Goal: Task Accomplishment & Management: Use online tool/utility

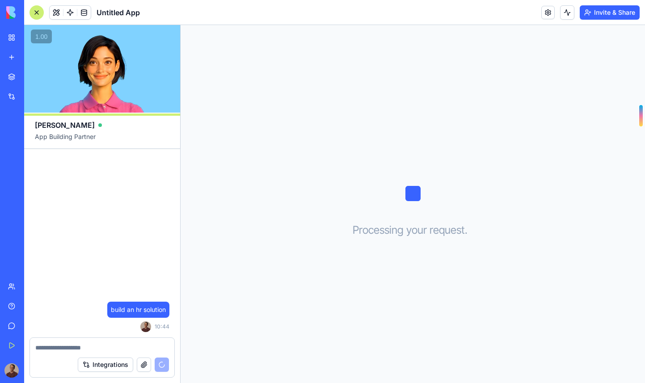
click at [122, 13] on span "Untitled App" at bounding box center [118, 12] width 43 height 11
click at [120, 10] on span "Untitled App" at bounding box center [118, 12] width 43 height 11
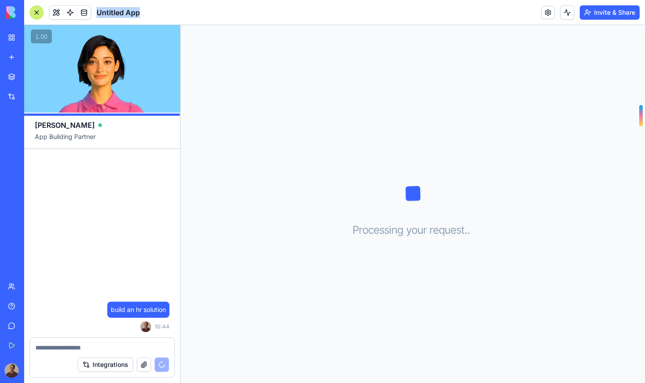
click at [120, 10] on span "Untitled App" at bounding box center [118, 12] width 43 height 11
click at [262, 138] on div "Processing your request . . ." at bounding box center [413, 204] width 465 height 358
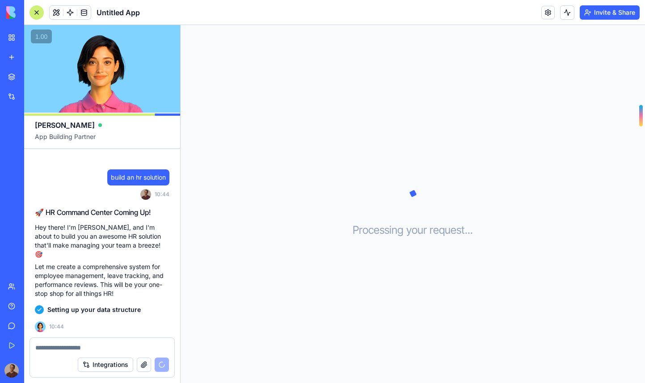
click at [124, 104] on video at bounding box center [102, 69] width 156 height 88
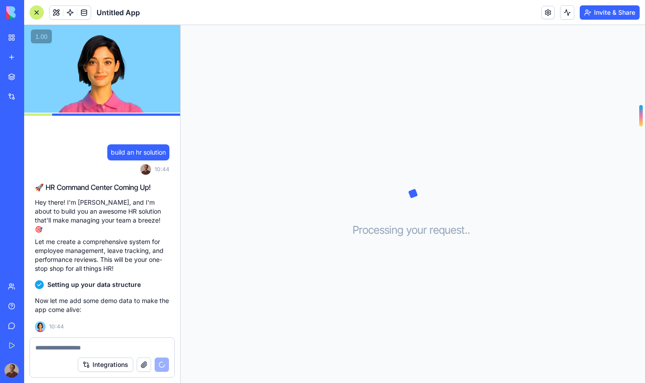
click at [124, 278] on div "Setting up your data structure" at bounding box center [102, 285] width 135 height 16
click at [305, 204] on div "Processing your request . . ." at bounding box center [413, 204] width 465 height 358
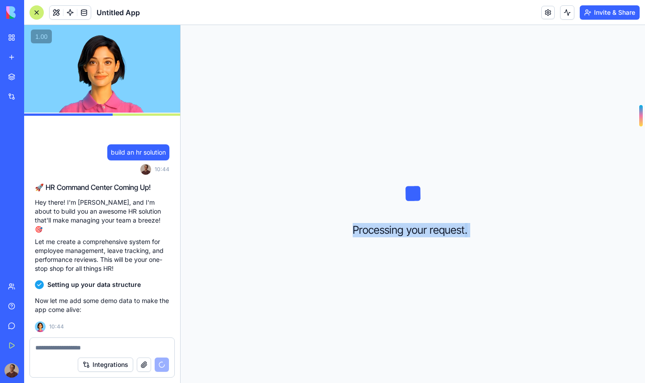
drag, startPoint x: 331, startPoint y: 192, endPoint x: 495, endPoint y: 270, distance: 180.8
click at [322, 270] on div "Processing your request . . ." at bounding box center [413, 204] width 465 height 358
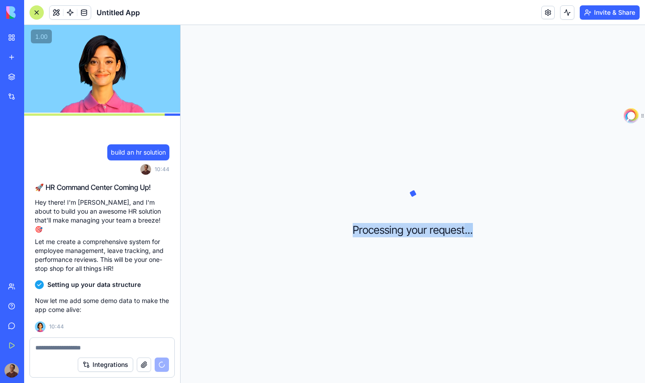
click at [322, 267] on div "Processing your request . . ." at bounding box center [413, 204] width 465 height 358
drag, startPoint x: 349, startPoint y: 184, endPoint x: 531, endPoint y: 284, distance: 207.1
click at [322, 284] on div "Processing your request . . ." at bounding box center [413, 204] width 465 height 358
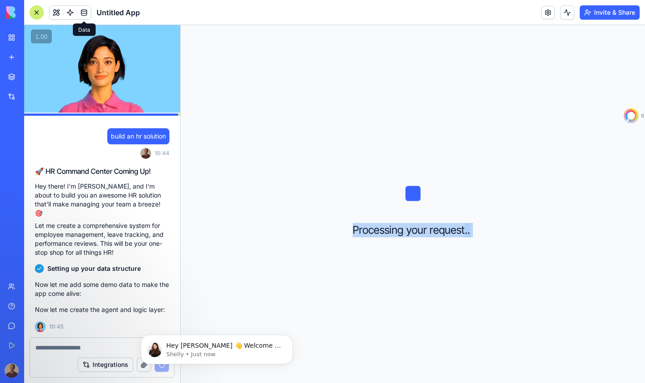
click at [78, 15] on span at bounding box center [84, 12] width 25 height 25
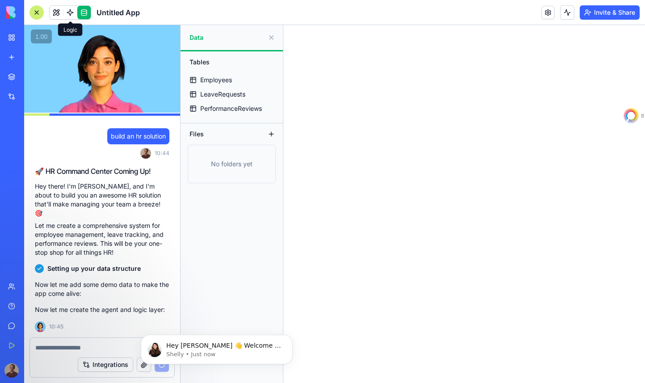
click at [70, 17] on span at bounding box center [70, 12] width 25 height 25
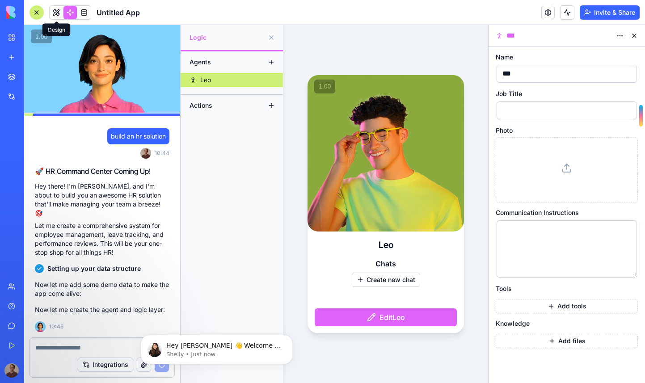
click at [57, 14] on link at bounding box center [56, 12] width 13 height 13
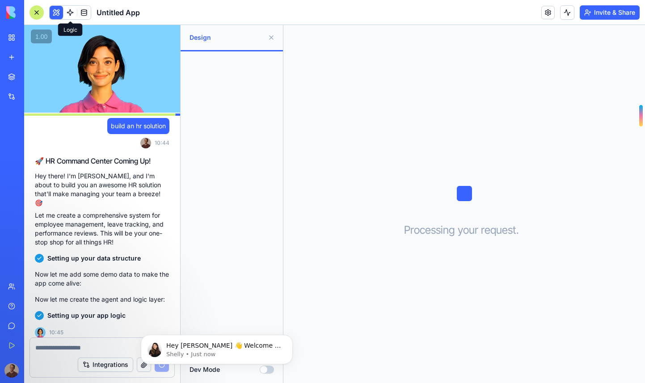
click at [68, 13] on span at bounding box center [70, 12] width 25 height 25
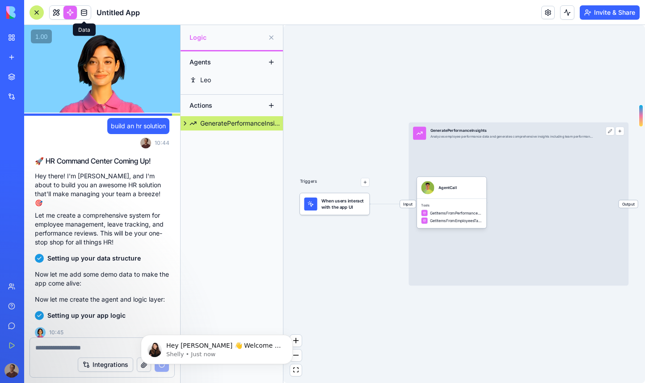
click at [89, 11] on link at bounding box center [83, 12] width 13 height 13
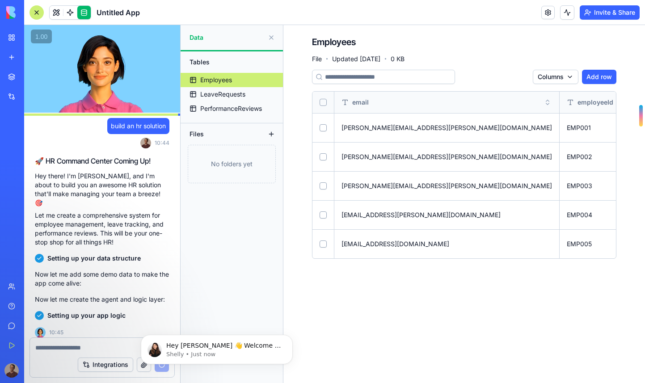
click at [77, 11] on link at bounding box center [83, 12] width 13 height 13
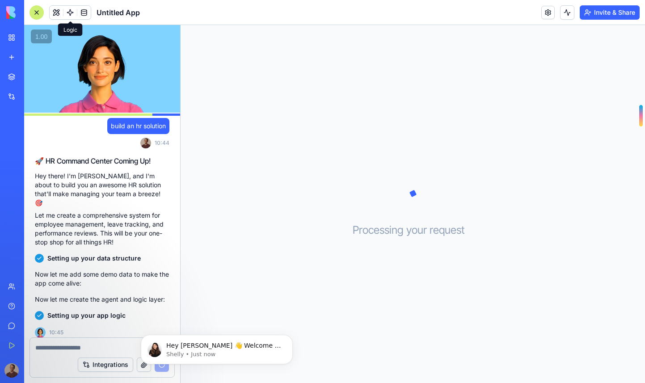
click at [73, 12] on link at bounding box center [69, 12] width 13 height 13
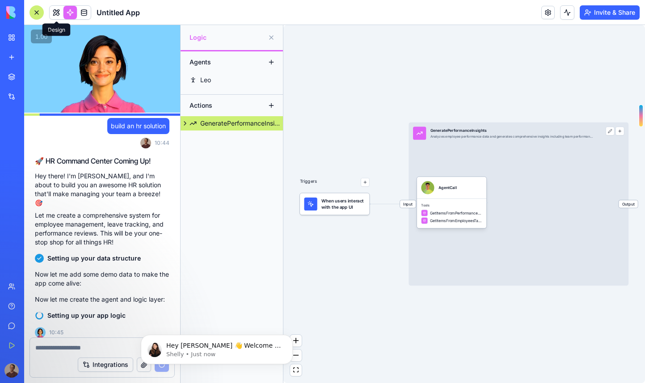
click at [57, 12] on link at bounding box center [56, 12] width 13 height 13
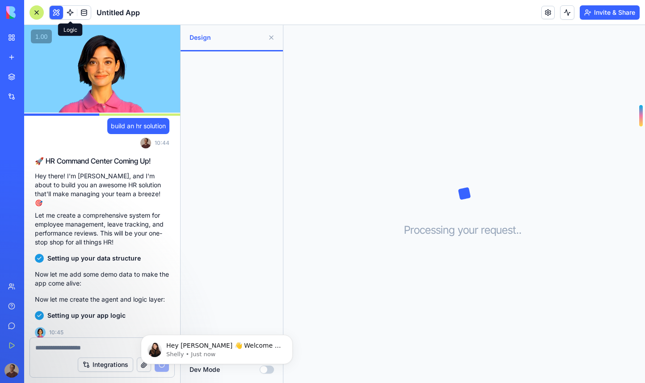
click at [72, 14] on span at bounding box center [70, 12] width 25 height 25
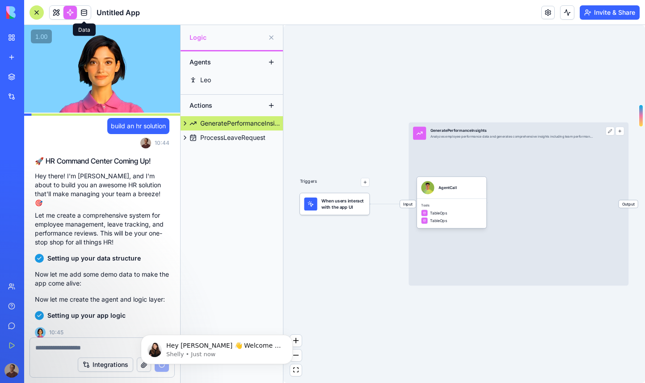
click at [83, 14] on link at bounding box center [83, 12] width 13 height 13
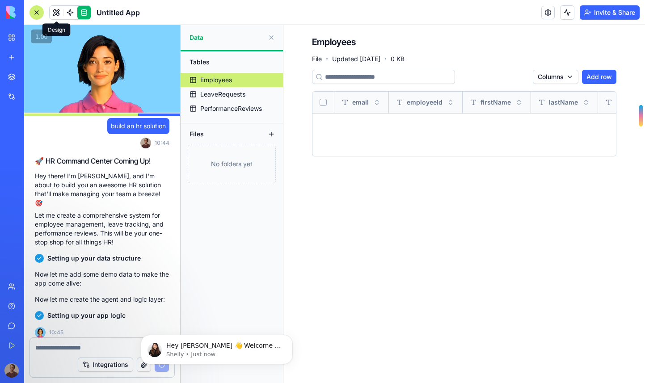
click at [59, 14] on link at bounding box center [56, 12] width 13 height 13
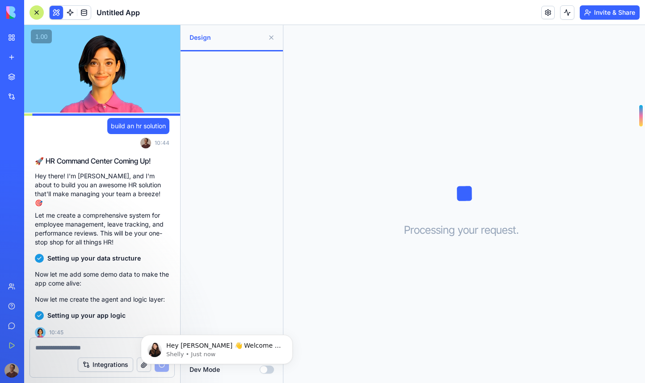
click at [166, 8] on header "Untitled App Invite & Share" at bounding box center [334, 12] width 621 height 25
click at [199, 38] on span "Design" at bounding box center [227, 37] width 75 height 9
click at [39, 14] on div at bounding box center [37, 12] width 14 height 14
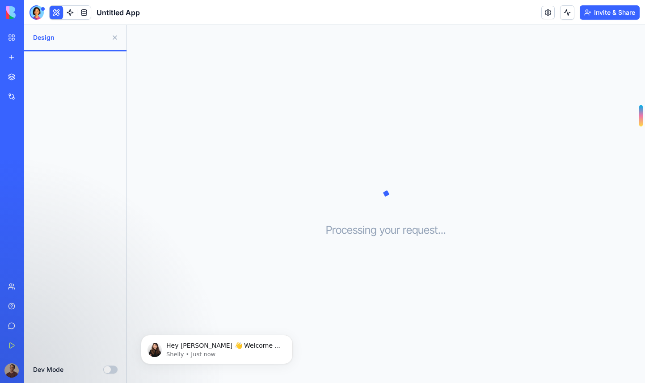
click at [35, 18] on div at bounding box center [37, 12] width 14 height 14
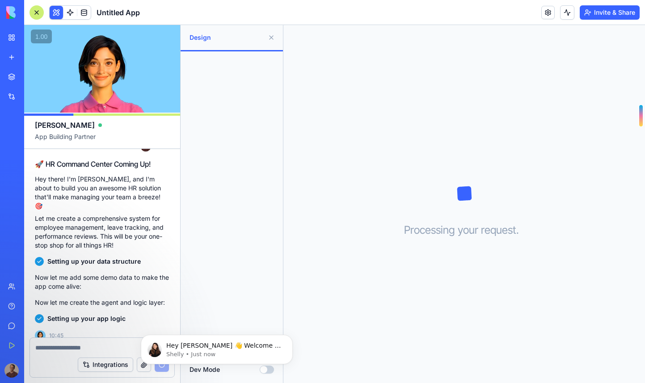
click at [322, 91] on div "Processing your request . . ." at bounding box center [465, 204] width 362 height 358
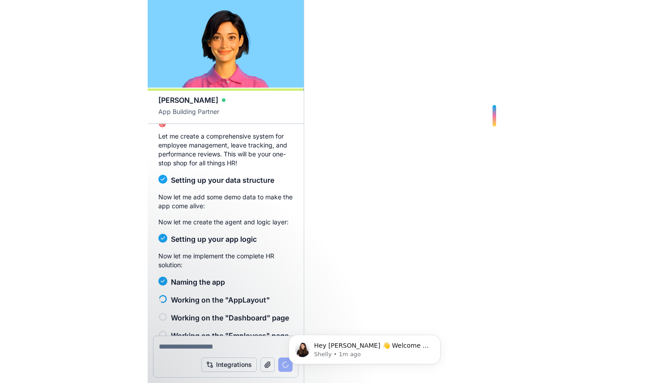
scroll to position [93, 0]
